Goal: Navigation & Orientation: Find specific page/section

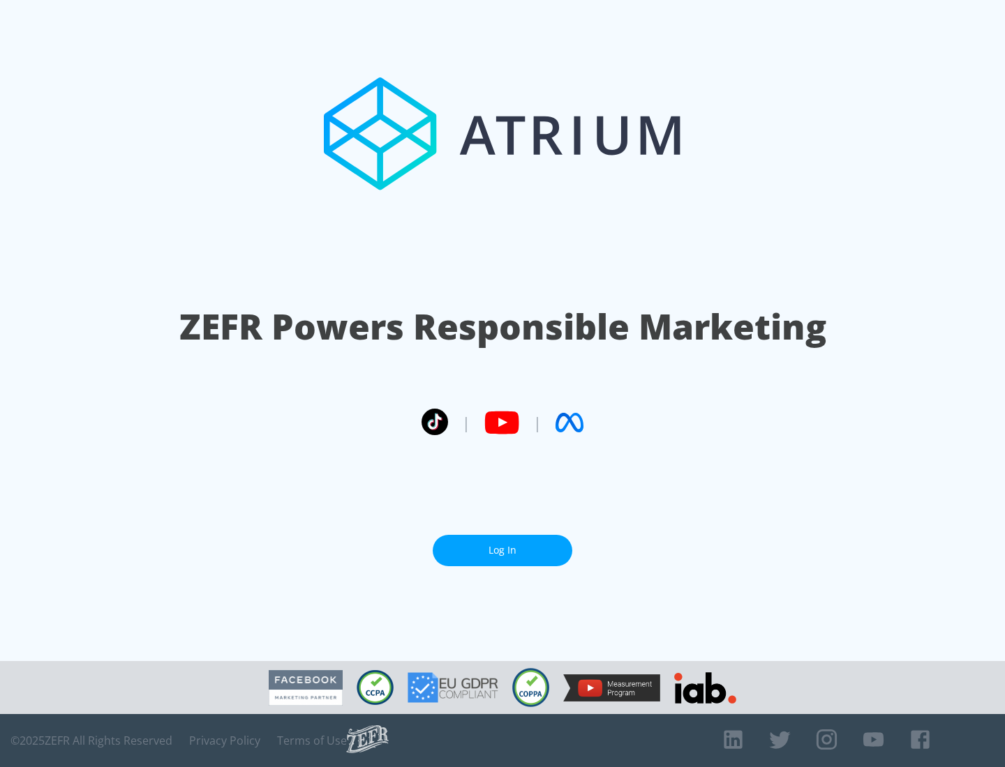
click at [502, 550] on link "Log In" at bounding box center [503, 550] width 140 height 31
